Goal: Task Accomplishment & Management: Manage account settings

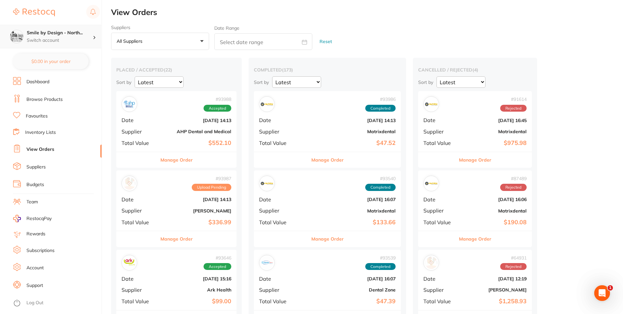
click at [68, 31] on h4 "Smile by Design - North..." at bounding box center [60, 33] width 66 height 7
click at [87, 111] on ul "Dashboard Browse Products Favourites Inventory Lists View Orders Suppliers Budg…" at bounding box center [57, 195] width 89 height 237
click at [72, 38] on p "Switch account" at bounding box center [60, 40] width 66 height 7
click at [83, 122] on ul "Dashboard Browse Products Favourites Inventory Lists View Orders Suppliers Budg…" at bounding box center [57, 195] width 89 height 237
click at [61, 101] on link "Browse Products" at bounding box center [44, 99] width 36 height 7
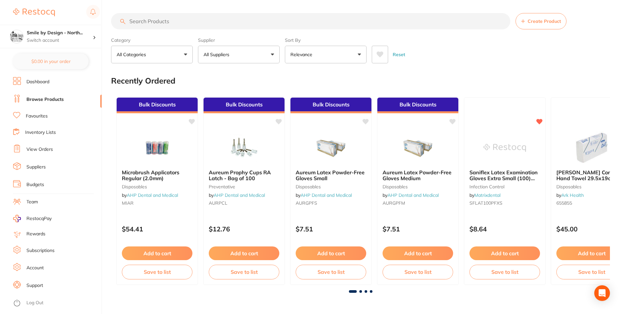
click at [223, 21] on input "search" at bounding box center [310, 21] width 399 height 16
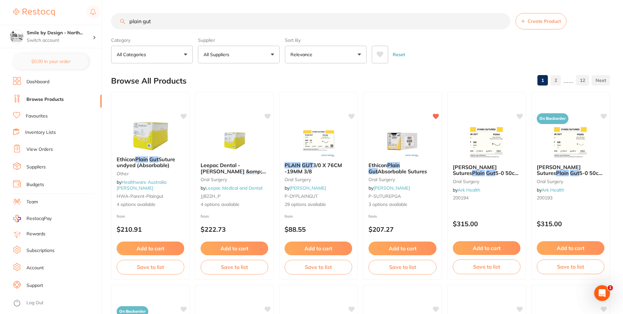
type input "plain gut"
click at [346, 61] on button "Relevance" at bounding box center [326, 55] width 82 height 18
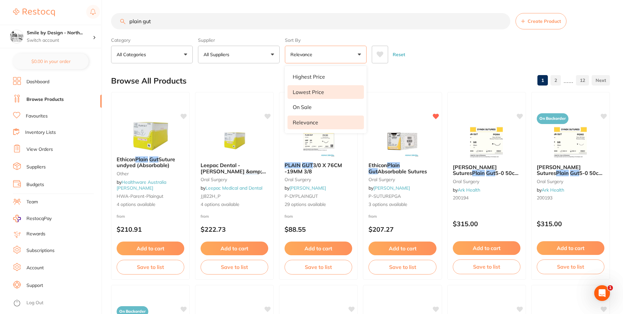
click at [337, 89] on li "Lowest Price" at bounding box center [325, 92] width 76 height 14
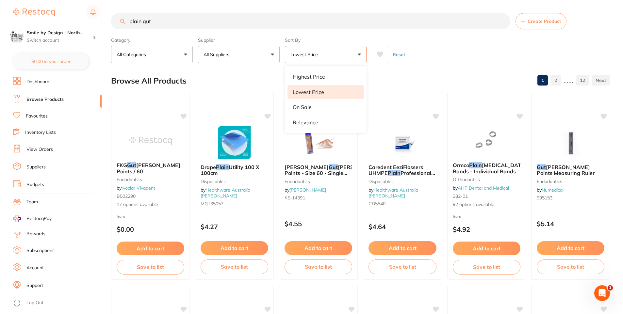
click at [351, 58] on button "Lowest Price" at bounding box center [326, 55] width 82 height 18
click at [340, 59] on button "Lowest Price" at bounding box center [326, 55] width 82 height 18
click at [316, 117] on li "Relevance" at bounding box center [325, 123] width 76 height 14
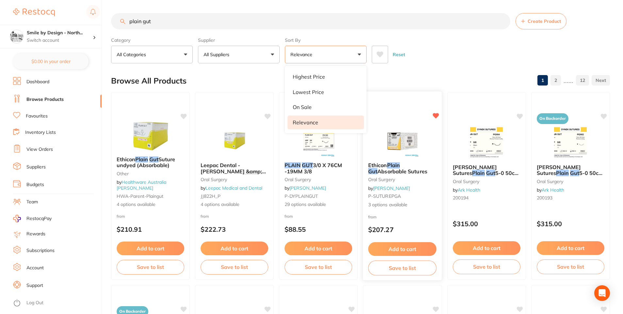
click at [415, 247] on button "Add to cart" at bounding box center [402, 249] width 68 height 14
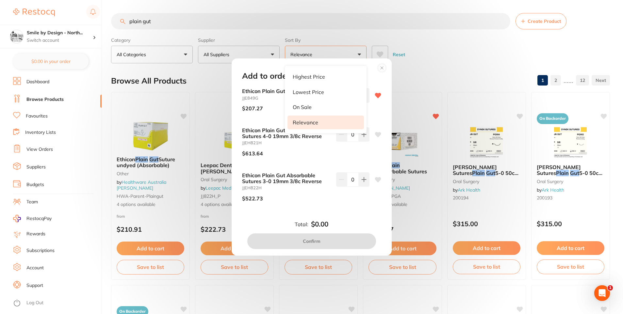
click at [375, 77] on div "Add to order" at bounding box center [311, 76] width 155 height 9
click at [381, 64] on icon at bounding box center [382, 68] width 10 height 10
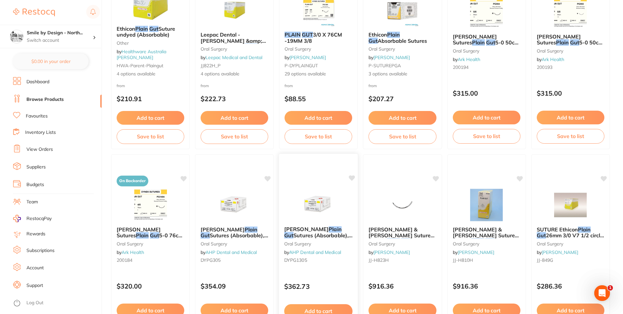
scroll to position [98, 0]
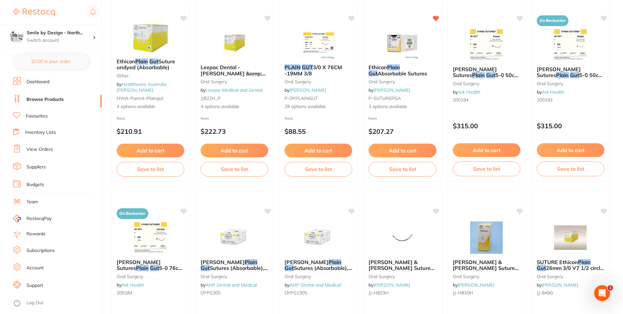
drag, startPoint x: 155, startPoint y: 151, endPoint x: 223, endPoint y: 137, distance: 69.6
click at [155, 151] on button "Add to cart" at bounding box center [151, 151] width 68 height 14
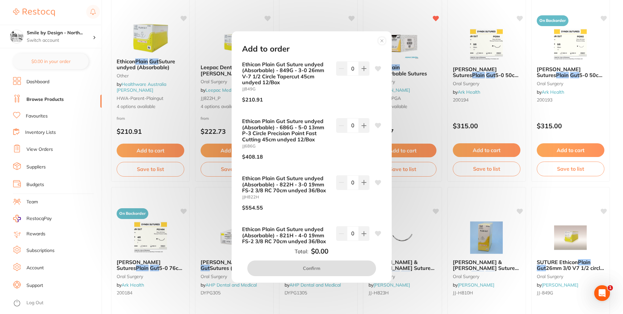
scroll to position [0, 0]
click at [380, 40] on circle at bounding box center [382, 41] width 8 height 8
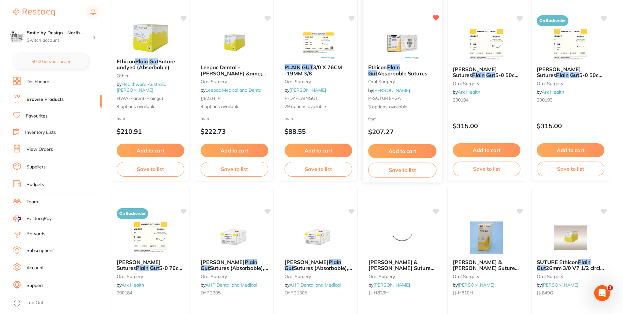
click at [398, 42] on img at bounding box center [402, 42] width 43 height 33
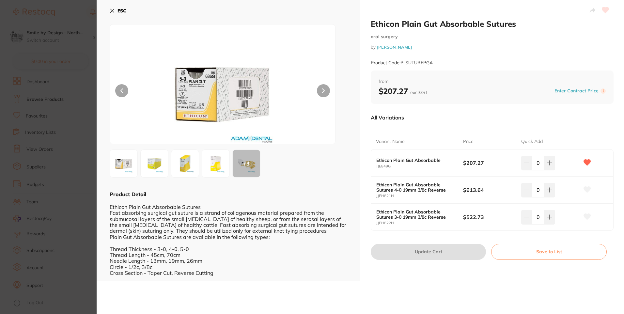
click at [115, 5] on div "ESC + 3 Product Detail Ethicon Plain Gut Absorbable Sutures Fast absorbing surg…" at bounding box center [229, 140] width 264 height 281
click at [115, 6] on button "ESC" at bounding box center [118, 10] width 17 height 11
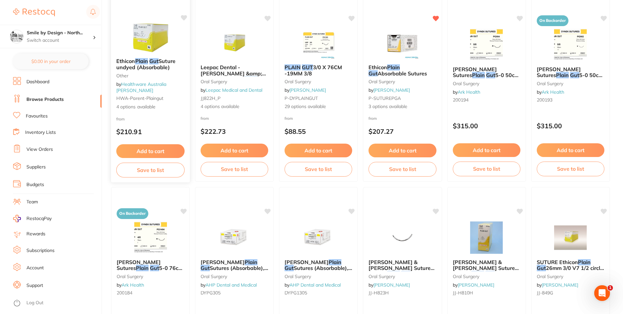
click at [151, 64] on em "Gut" at bounding box center [153, 61] width 9 height 7
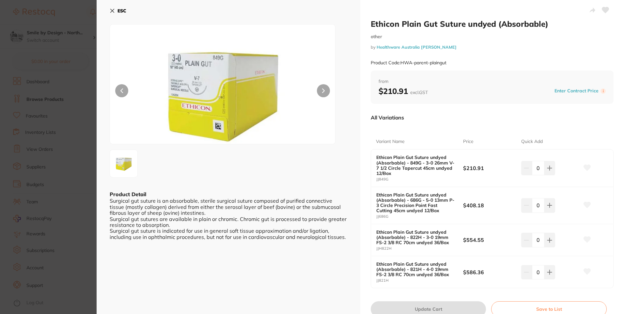
click at [111, 7] on button "ESC" at bounding box center [118, 10] width 17 height 11
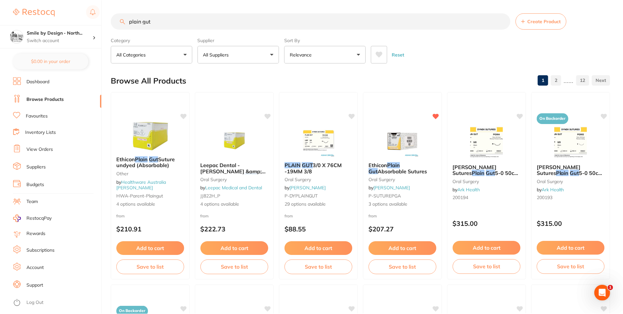
scroll to position [98, 0]
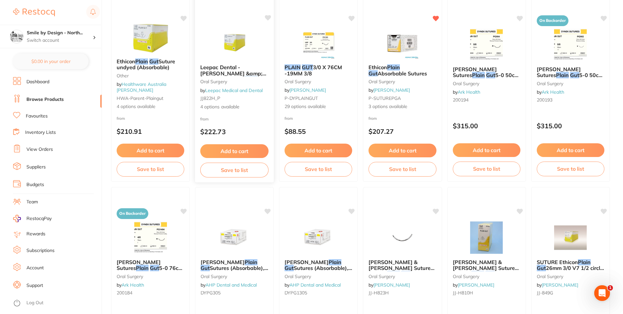
click at [243, 69] on span "Leepac Dental - Johnson &amp; Johnson" at bounding box center [233, 73] width 66 height 19
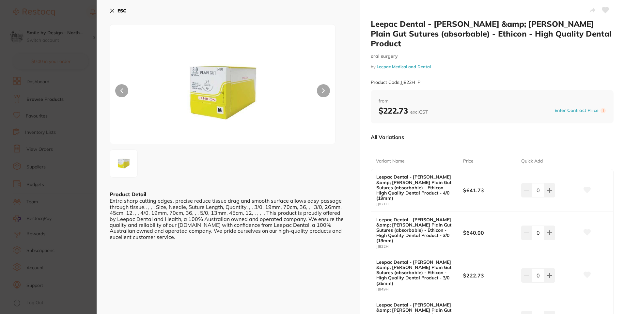
click at [121, 7] on button "ESC" at bounding box center [118, 10] width 17 height 11
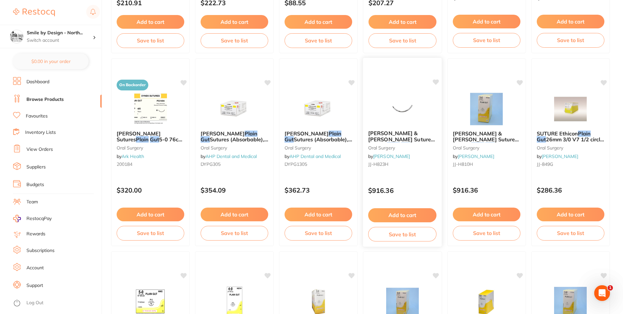
scroll to position [229, 0]
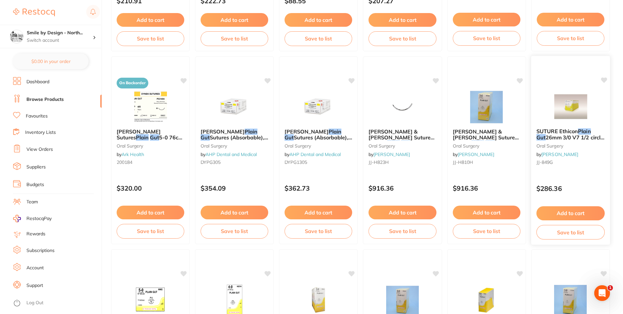
click at [576, 137] on span "26mm 3/0 V7 1/2 circle taper cut 12" at bounding box center [570, 140] width 68 height 13
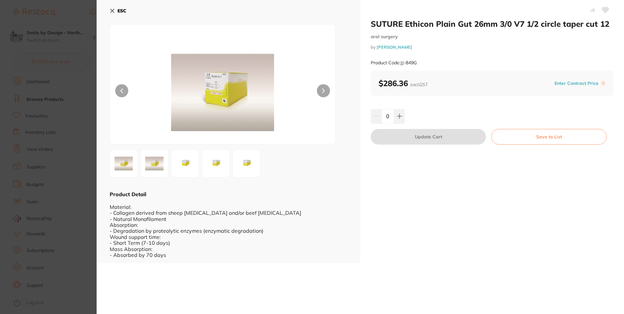
click at [113, 9] on icon at bounding box center [112, 10] width 5 height 5
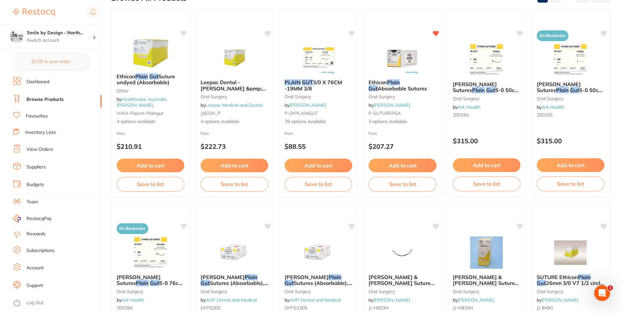
scroll to position [33, 0]
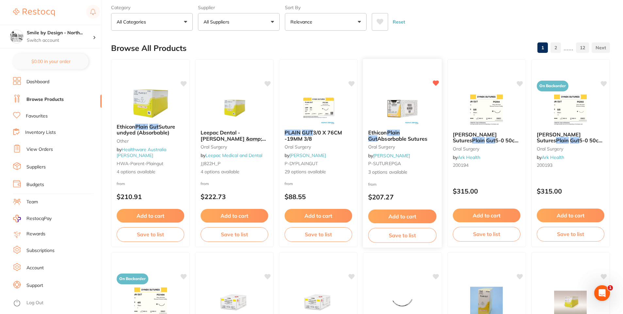
click at [411, 211] on button "Add to cart" at bounding box center [402, 217] width 68 height 14
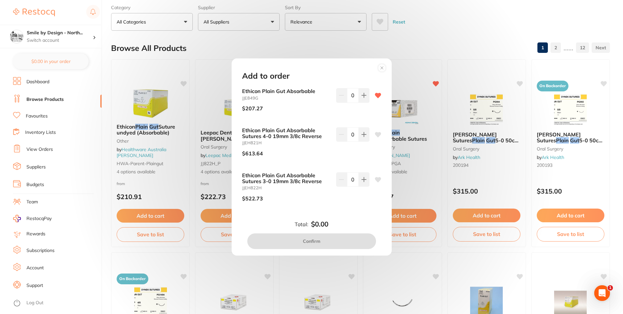
scroll to position [0, 0]
click at [359, 93] on button at bounding box center [364, 95] width 11 height 14
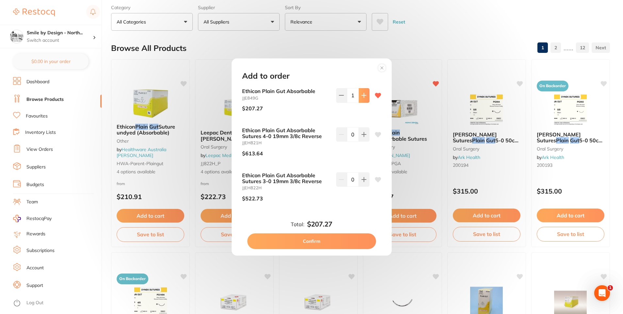
click at [362, 99] on button at bounding box center [364, 95] width 11 height 14
click at [341, 98] on icon at bounding box center [341, 95] width 5 height 5
type input "1"
click at [305, 248] on button "Confirm" at bounding box center [311, 242] width 129 height 16
checkbox input "false"
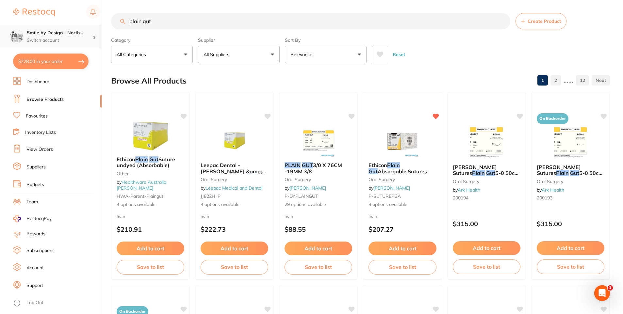
drag, startPoint x: 164, startPoint y: 24, endPoint x: 88, endPoint y: 32, distance: 76.8
click at [92, 31] on div "$228.00 Smile by Design - North... Switch account Smile by Design - North Sydne…" at bounding box center [311, 157] width 623 height 314
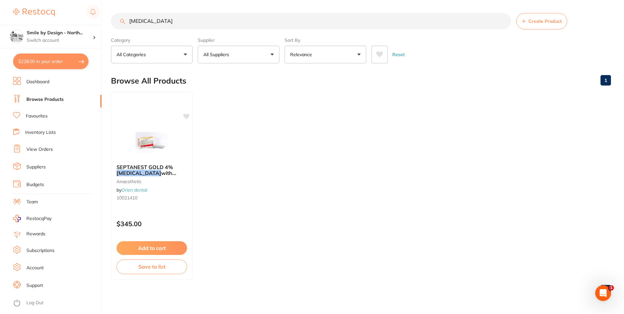
click at [55, 98] on link "Browse Products" at bounding box center [44, 99] width 37 height 7
click at [169, 18] on input "articaine" at bounding box center [311, 21] width 400 height 16
drag, startPoint x: 133, startPoint y: 21, endPoint x: 75, endPoint y: 19, distance: 58.2
click at [75, 19] on div "$228.00 Smile by Design - North... Switch account Smile by Design - North Sydne…" at bounding box center [312, 157] width 624 height 314
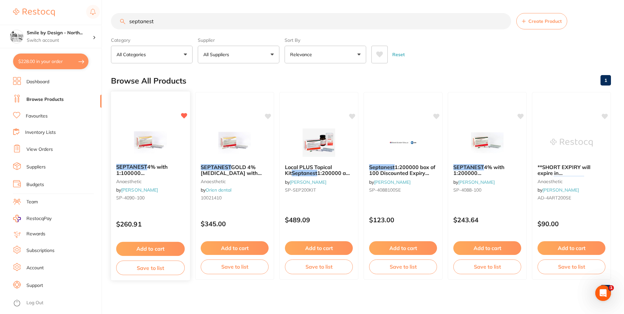
type input "septanest"
click at [167, 249] on button "Add to cart" at bounding box center [150, 249] width 69 height 14
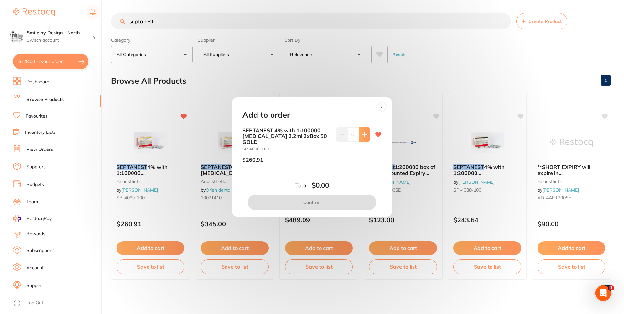
click at [360, 138] on button at bounding box center [364, 134] width 11 height 14
type input "2"
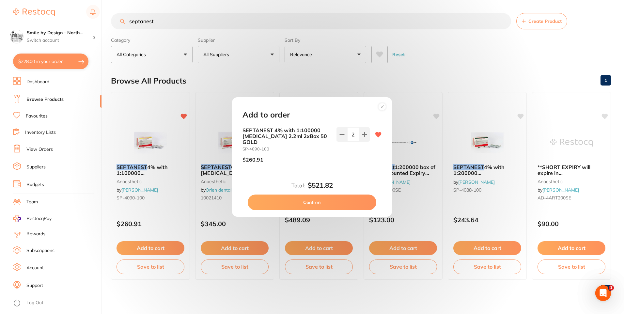
click at [333, 199] on button "Confirm" at bounding box center [312, 203] width 129 height 16
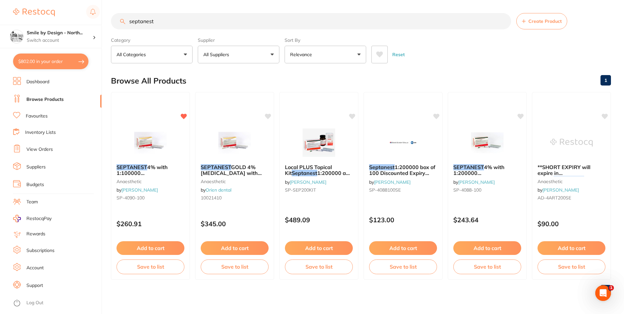
click at [44, 58] on button "$802.00 in your order" at bounding box center [50, 62] width 75 height 16
checkbox input "true"
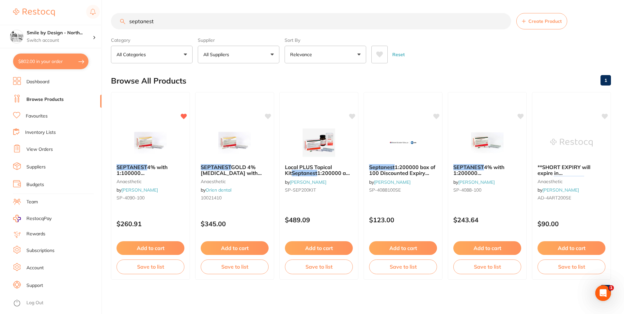
checkbox input "true"
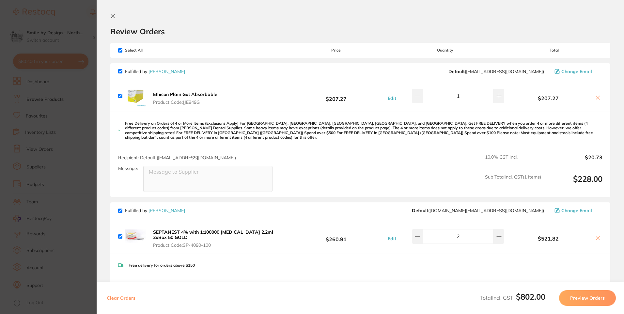
click at [50, 119] on section "Update RRP Set your pre negotiated price for this item. Item Agreed RRP (excl. …" at bounding box center [312, 157] width 624 height 314
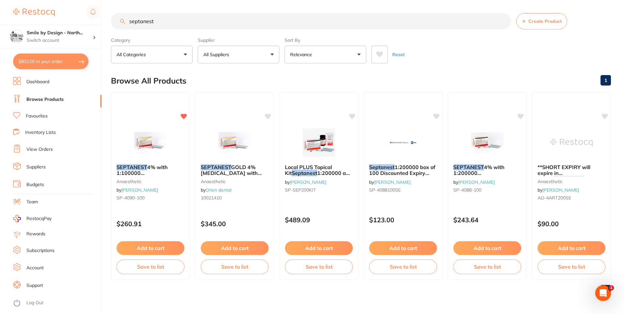
drag, startPoint x: 210, startPoint y: 20, endPoint x: 1, endPoint y: 20, distance: 209.0
click at [9, 20] on div "$802.00 Smile by Design - North... Switch account Smile by Design - North Sydne…" at bounding box center [312, 157] width 624 height 314
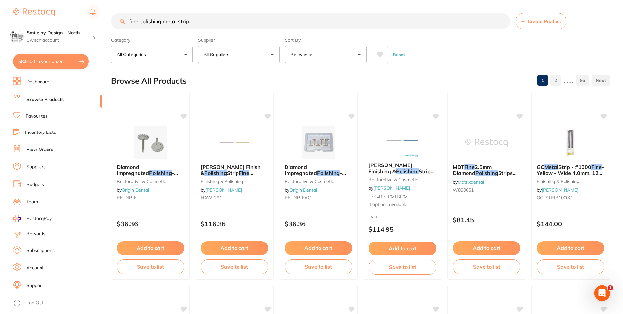
type input "fine polishing metal strip"
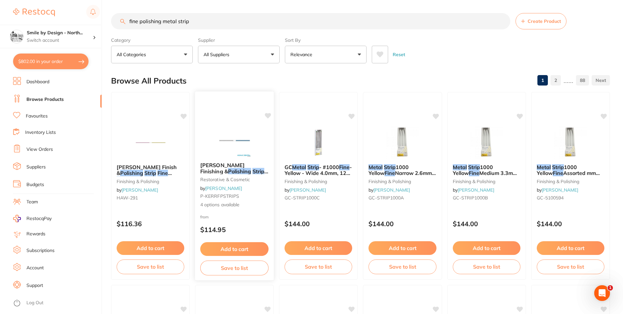
click at [243, 168] on span "s 100/pk" at bounding box center [233, 174] width 67 height 13
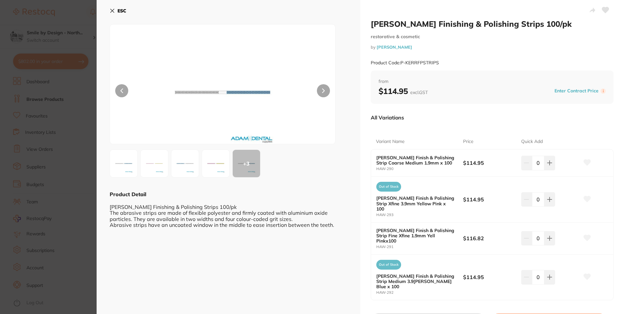
click at [110, 10] on icon at bounding box center [112, 10] width 5 height 5
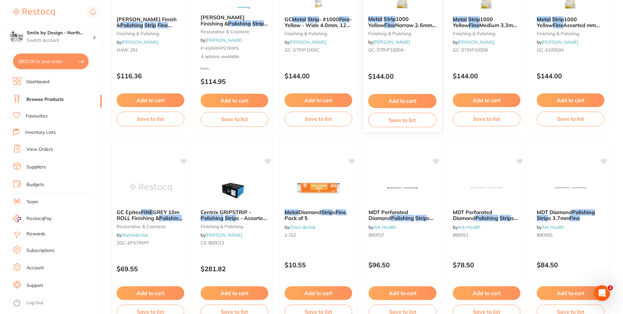
scroll to position [196, 0]
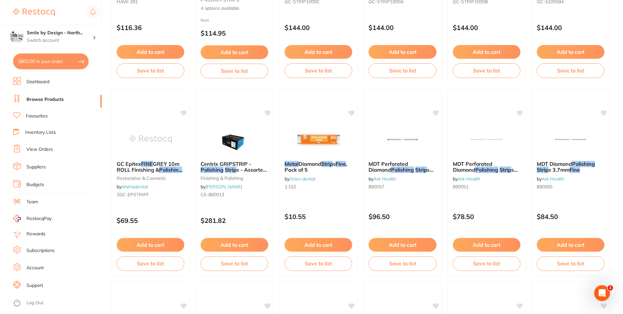
click at [438, 109] on div "MDT Perforated Diamond Polishing Strip s 6mm Fine by Ark Health 890057 $96.50 A…" at bounding box center [402, 183] width 79 height 188
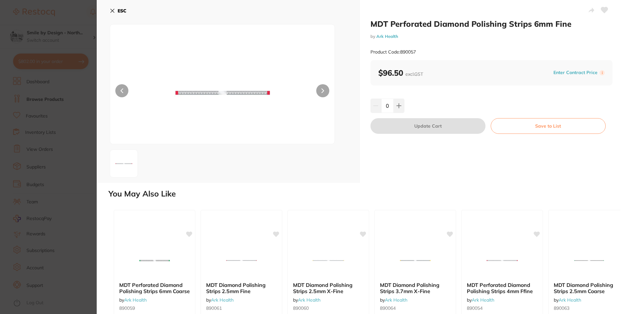
click at [110, 11] on icon at bounding box center [112, 10] width 5 height 5
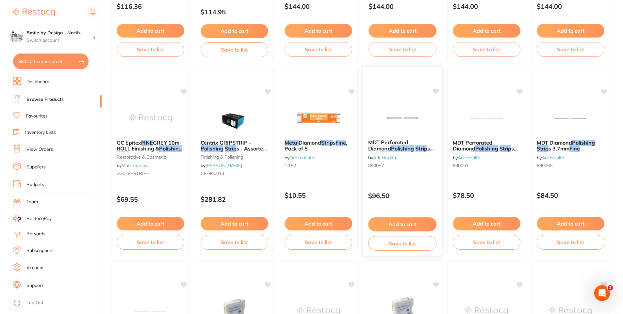
scroll to position [229, 0]
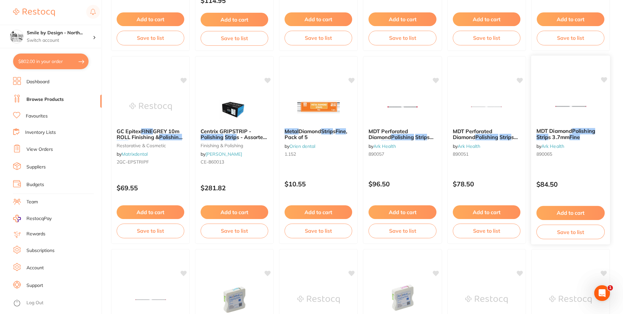
click at [569, 136] on span "s 3.7mm" at bounding box center [558, 137] width 21 height 7
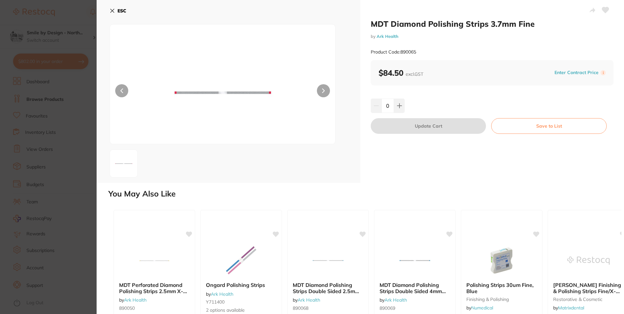
click at [603, 11] on icon at bounding box center [606, 10] width 7 height 6
click at [396, 105] on icon at bounding box center [398, 105] width 5 height 5
type input "1"
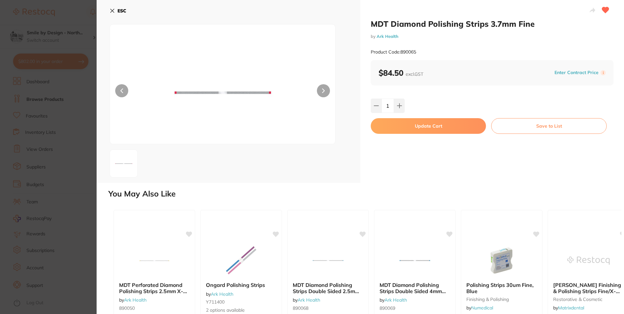
click at [400, 125] on button "Update Cart" at bounding box center [428, 126] width 115 height 16
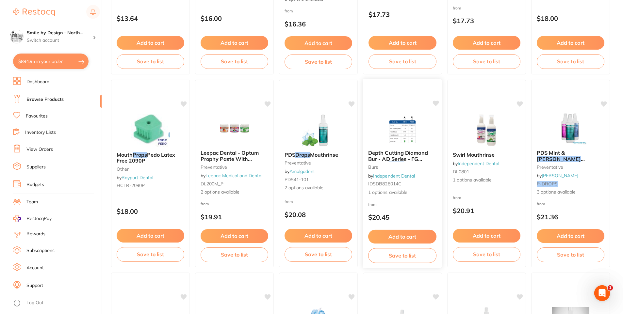
scroll to position [817, 0]
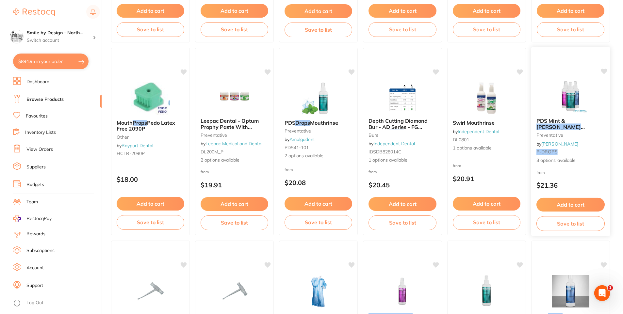
click at [563, 201] on button "Add to cart" at bounding box center [570, 205] width 68 height 14
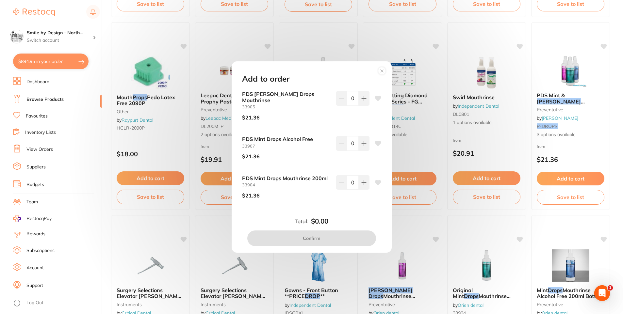
scroll to position [849, 0]
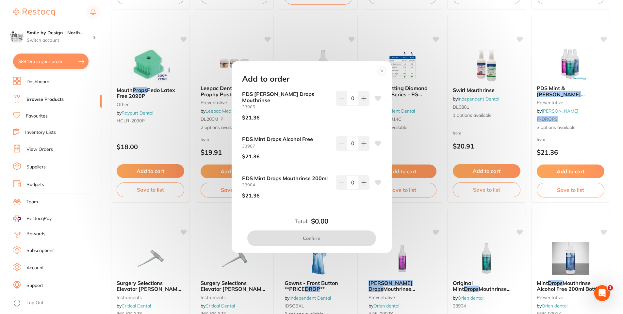
click at [376, 106] on div at bounding box center [378, 108] width 7 height 35
click at [377, 101] on icon at bounding box center [378, 98] width 6 height 5
click at [367, 103] on button at bounding box center [364, 98] width 11 height 14
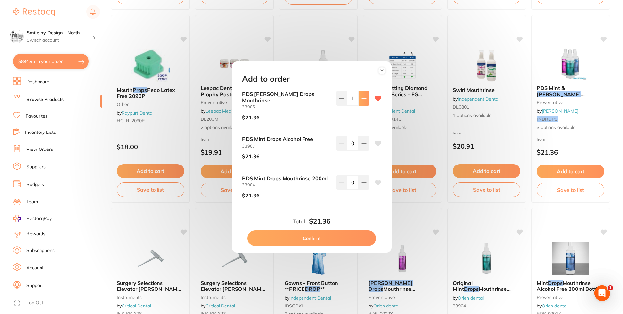
type input "1"
click at [292, 236] on button "Confirm" at bounding box center [311, 239] width 129 height 16
checkbox input "false"
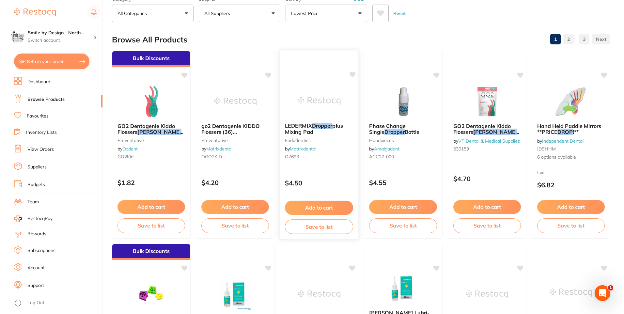
scroll to position [0, 0]
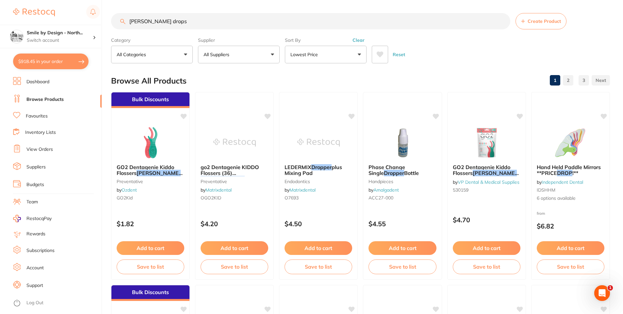
click at [53, 61] on button "$918.45 in your order" at bounding box center [50, 62] width 75 height 16
checkbox input "true"
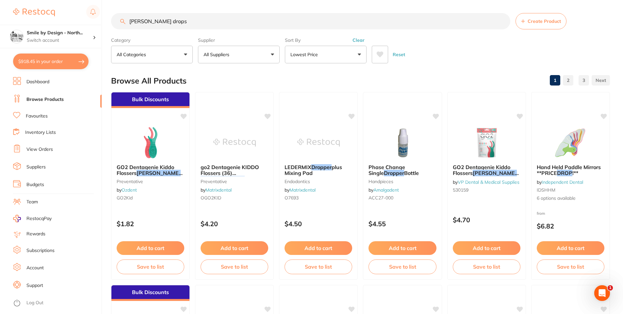
checkbox input "true"
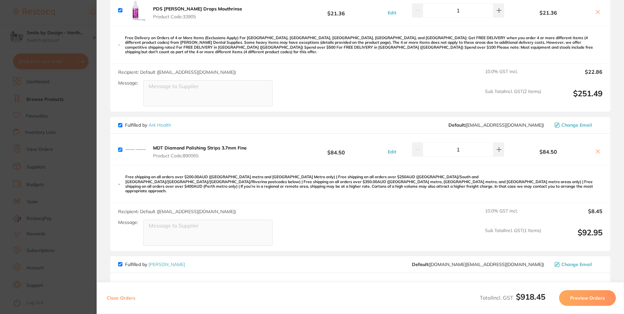
scroll to position [19, 0]
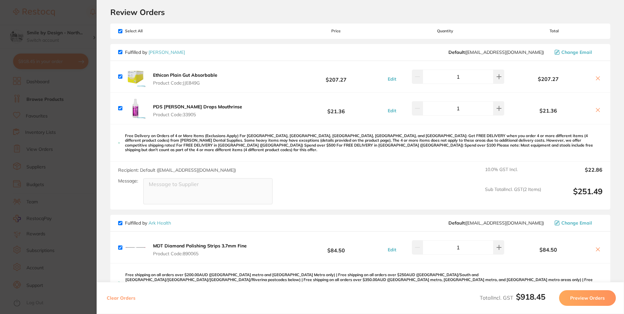
click at [598, 77] on icon at bounding box center [598, 78] width 5 height 5
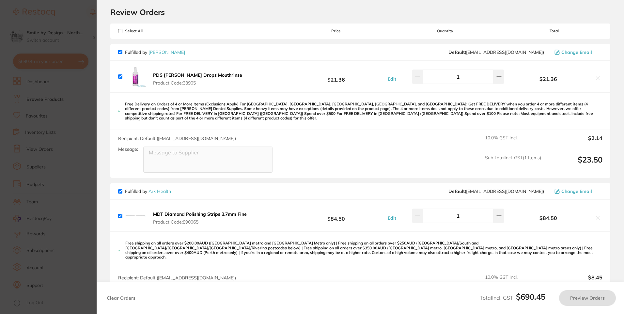
checkbox input "true"
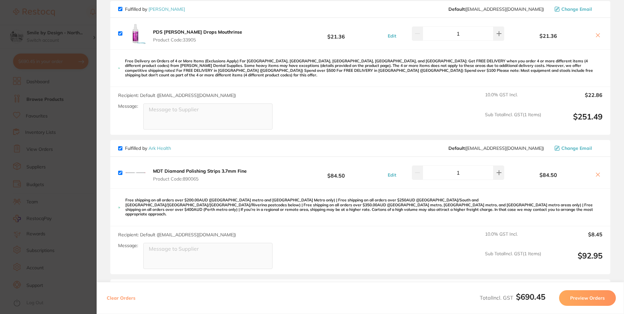
scroll to position [0, 0]
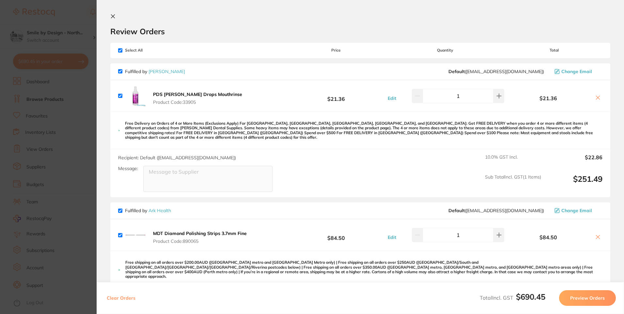
click at [76, 115] on section "Update RRP Set your pre negotiated price for this item. Item Agreed RRP (excl. …" at bounding box center [312, 157] width 624 height 314
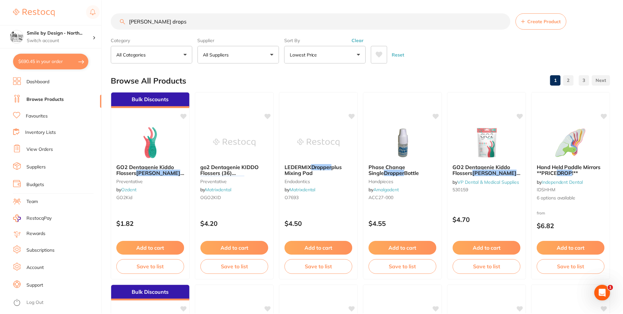
scroll to position [0, 0]
click at [48, 101] on link "Browse Products" at bounding box center [44, 99] width 37 height 7
click at [48, 150] on link "View Orders" at bounding box center [39, 149] width 26 height 7
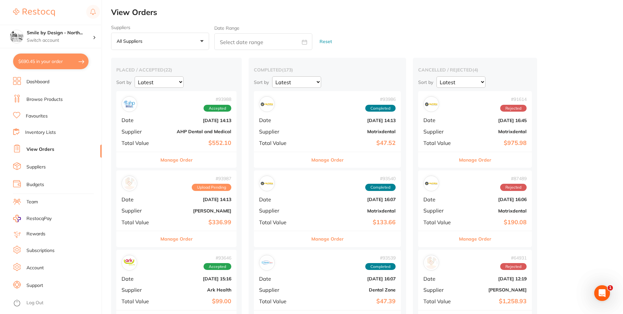
click at [172, 161] on button "Manage Order" at bounding box center [176, 160] width 32 height 16
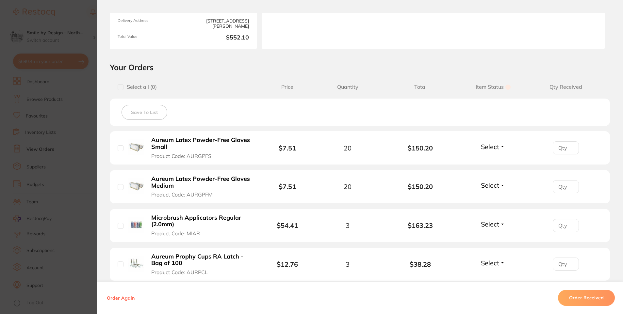
scroll to position [163, 0]
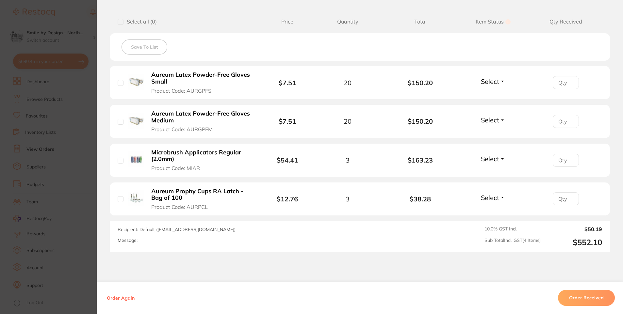
click at [582, 292] on button "Order Received" at bounding box center [586, 298] width 57 height 16
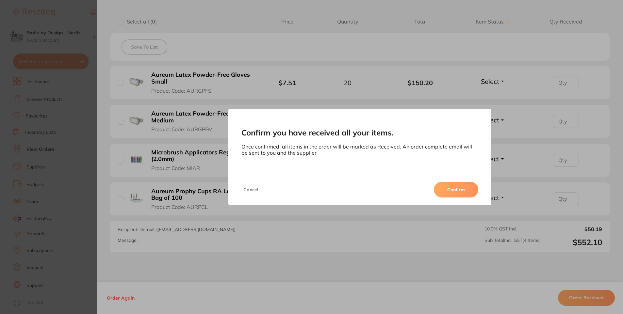
click at [456, 193] on button "Confirm" at bounding box center [456, 190] width 44 height 16
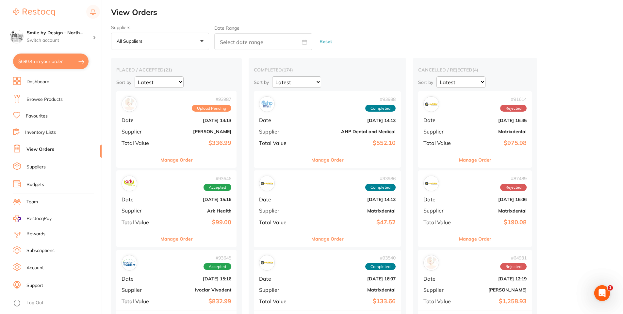
click at [180, 155] on button "Manage Order" at bounding box center [176, 160] width 32 height 16
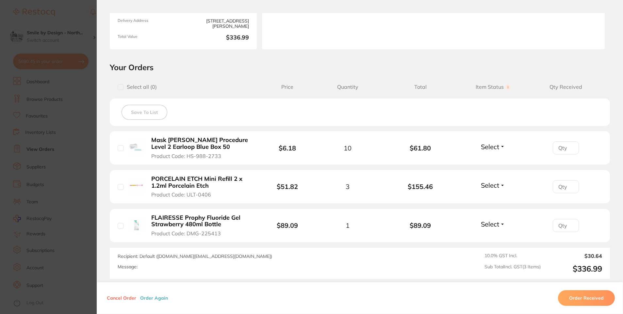
click at [498, 187] on button "Select" at bounding box center [493, 185] width 28 height 8
click at [495, 196] on button "Received" at bounding box center [493, 200] width 17 height 10
click at [500, 225] on button "Select" at bounding box center [493, 224] width 28 height 8
click at [489, 235] on button "Received" at bounding box center [493, 239] width 17 height 10
click at [595, 302] on button "Order Received" at bounding box center [586, 298] width 57 height 16
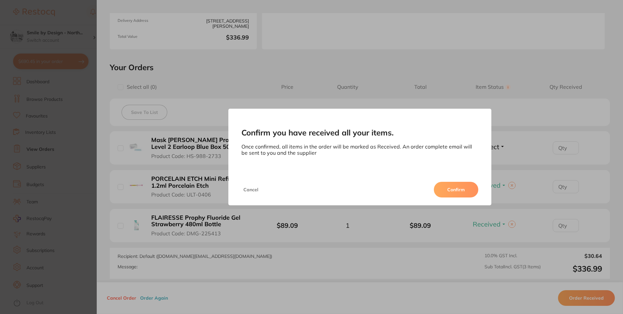
drag, startPoint x: 461, startPoint y: 188, endPoint x: 86, endPoint y: 144, distance: 378.1
click at [461, 187] on button "Confirm" at bounding box center [456, 190] width 44 height 16
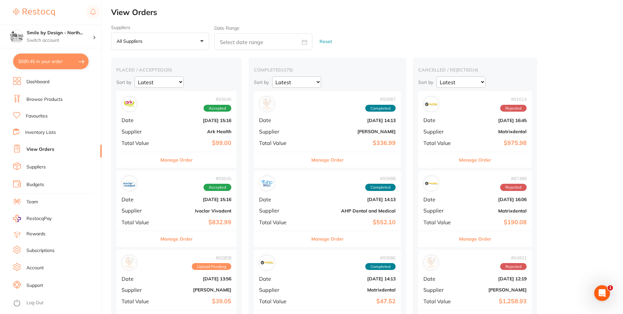
click at [181, 157] on button "Manage Order" at bounding box center [176, 160] width 32 height 16
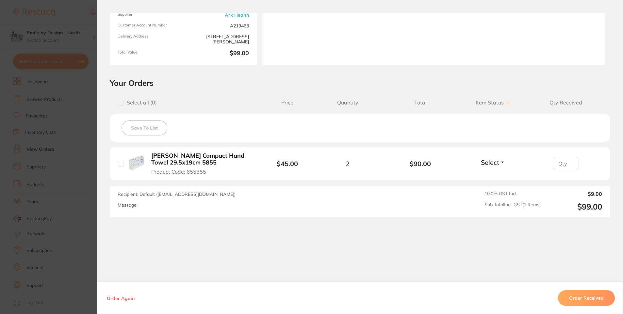
click at [34, 174] on section "Order ID: Restocq- 93646 Order Information Accepted Order Order Date [DATE] 15:…" at bounding box center [311, 157] width 623 height 314
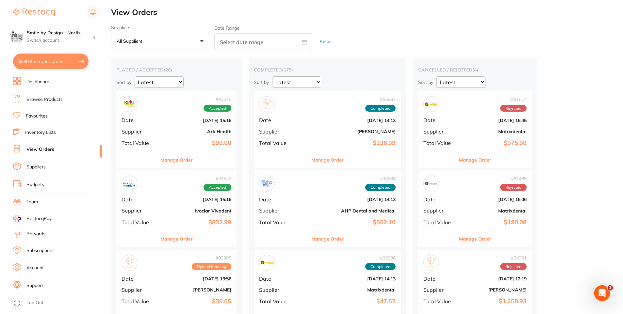
click at [185, 239] on button "Manage Order" at bounding box center [176, 239] width 32 height 16
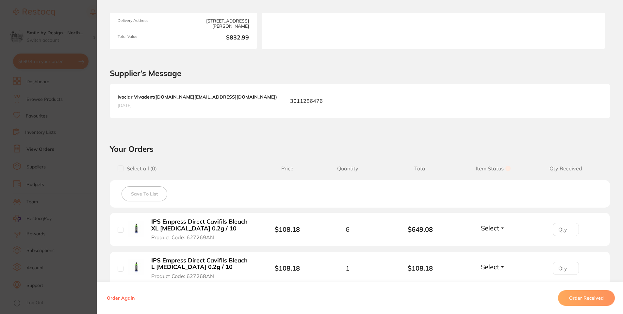
scroll to position [196, 0]
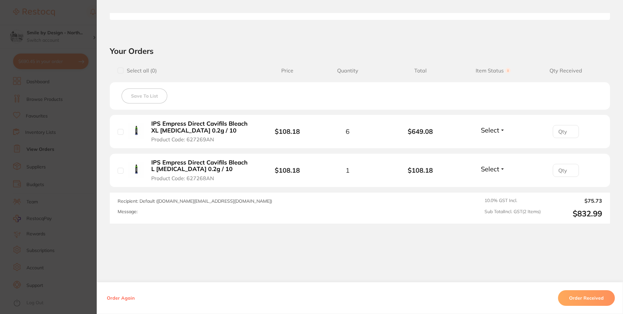
click at [62, 153] on section "Order ID: Restocq- 93645 Order Information Accepted Order Order Date [DATE] 15:…" at bounding box center [311, 157] width 623 height 314
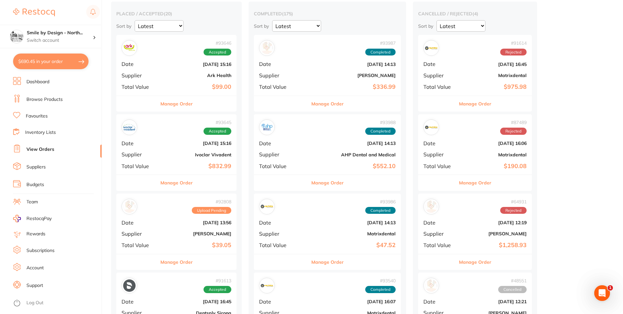
scroll to position [98, 0]
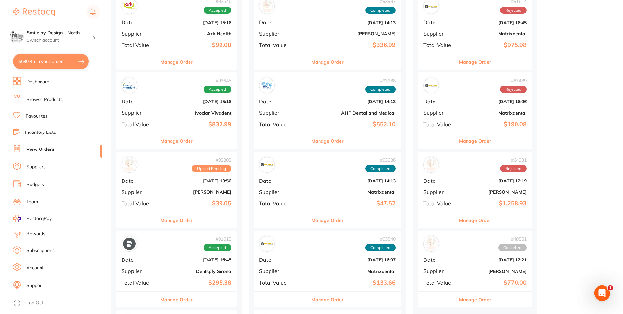
click at [189, 222] on button "Manage Order" at bounding box center [176, 221] width 32 height 16
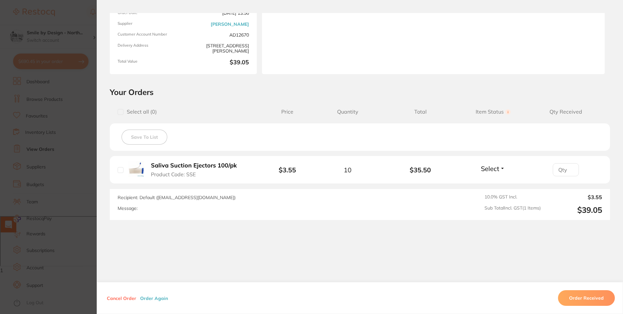
scroll to position [76, 0]
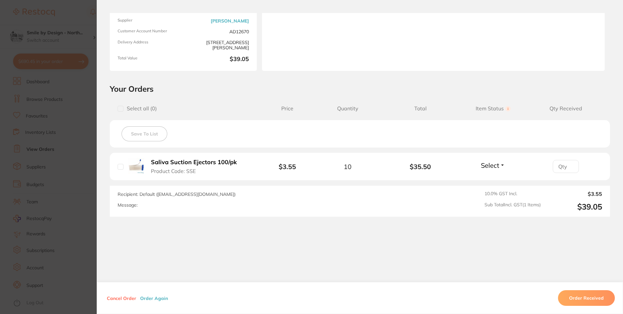
click at [48, 204] on section "Order ID: Restocq- 92808 Order Information Upload Pending Order Date [DATE] 13:…" at bounding box center [311, 157] width 623 height 314
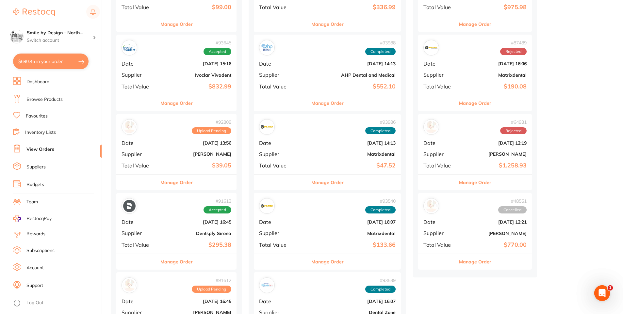
scroll to position [196, 0]
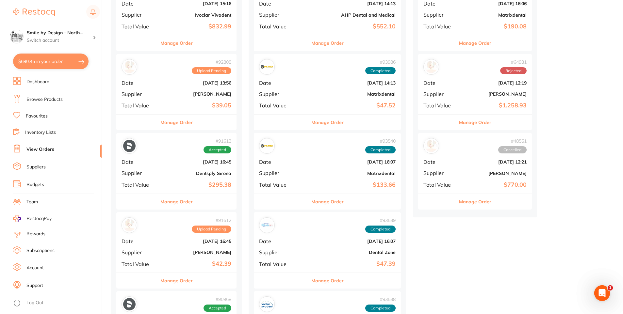
click at [181, 199] on button "Manage Order" at bounding box center [176, 202] width 32 height 16
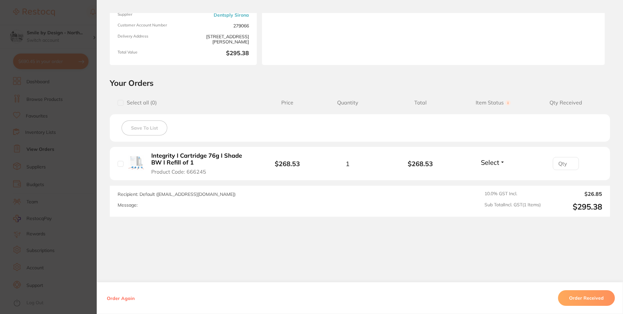
click at [76, 204] on section "Order ID: Restocq- 91613 Order Information Accepted Order Order Date [DATE] 16:…" at bounding box center [311, 157] width 623 height 314
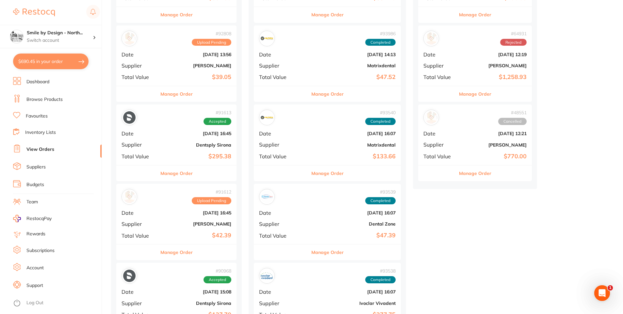
scroll to position [261, 0]
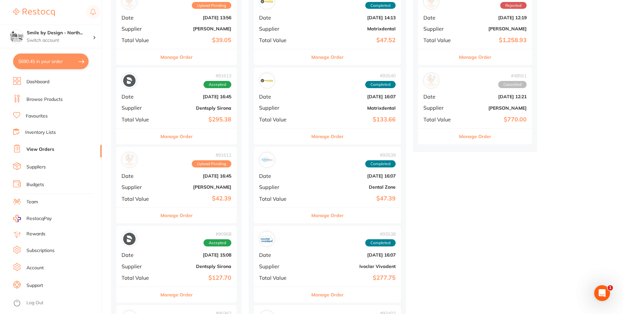
click at [177, 215] on button "Manage Order" at bounding box center [176, 216] width 32 height 16
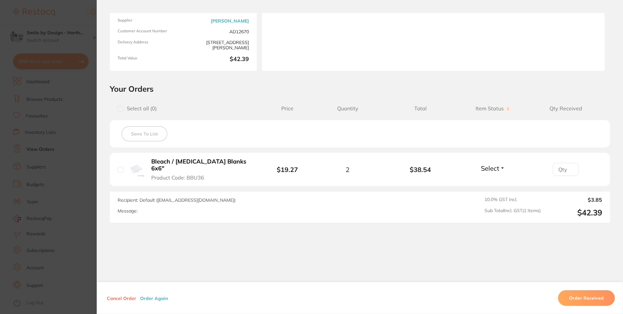
click at [75, 209] on section "Order ID: Restocq- 91612 Order Information Upload Pending Order Date [DATE] 16:…" at bounding box center [311, 157] width 623 height 314
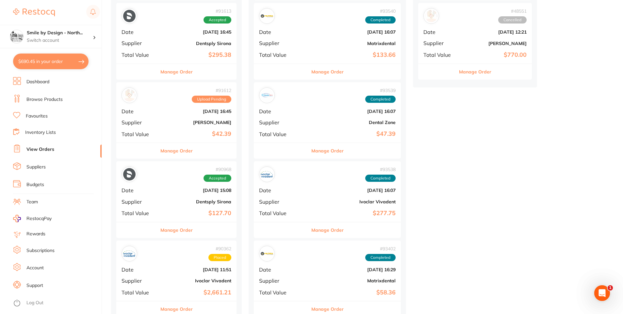
scroll to position [327, 0]
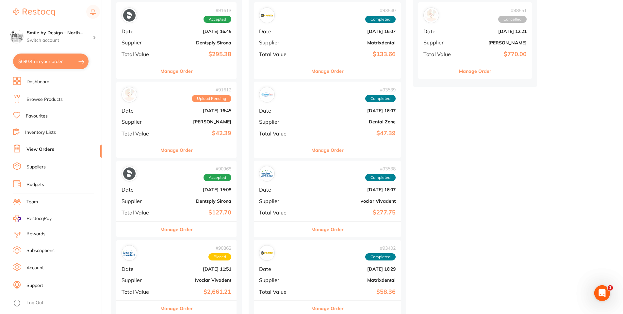
click at [180, 230] on button "Manage Order" at bounding box center [176, 230] width 32 height 16
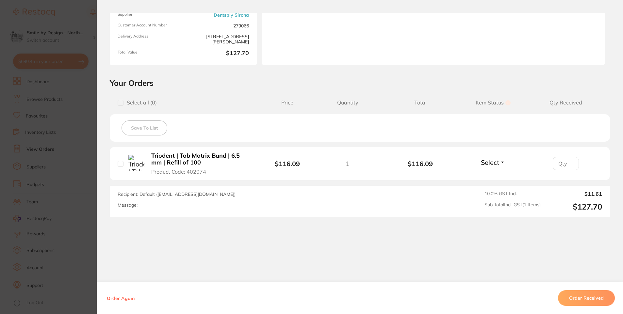
click at [71, 210] on section "Order ID: Restocq- 90968 Order Information Accepted Order Order Date [DATE] 15:…" at bounding box center [311, 157] width 623 height 314
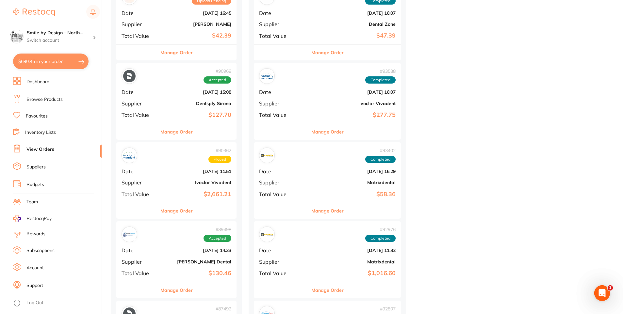
scroll to position [425, 0]
click at [187, 214] on button "Manage Order" at bounding box center [176, 211] width 32 height 16
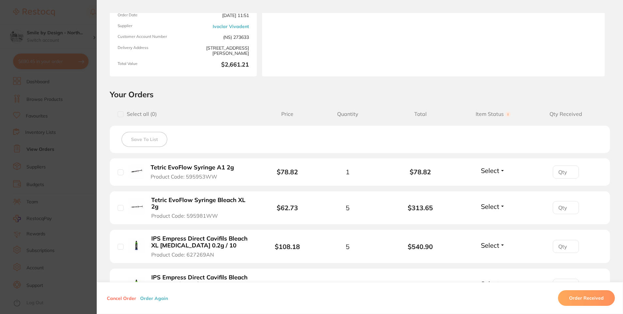
scroll to position [131, 0]
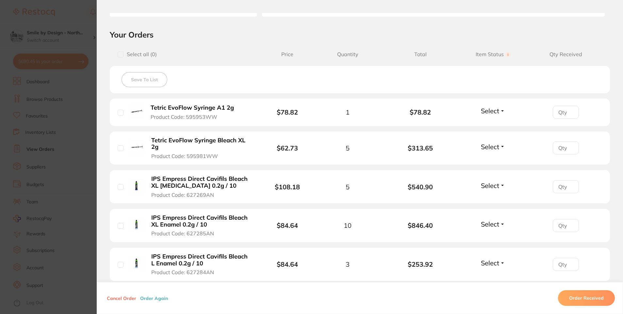
click at [50, 175] on section "Order ID: Restocq- 90362 Order Information Placed Order Order Date [DATE] 11:51…" at bounding box center [311, 157] width 623 height 314
